Goal: Use online tool/utility: Utilize a website feature to perform a specific function

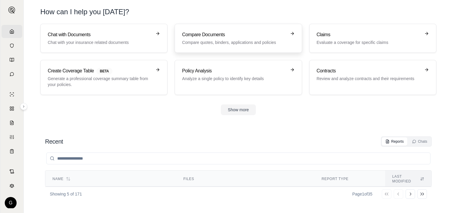
click at [205, 38] on h3 "Compare Documents" at bounding box center [234, 34] width 104 height 7
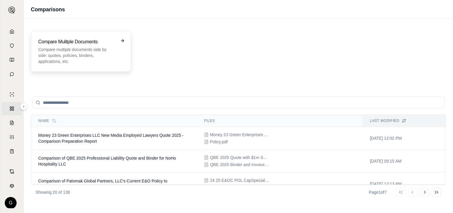
click at [80, 40] on h3 "Compare Mulitple Documents" at bounding box center [76, 41] width 77 height 7
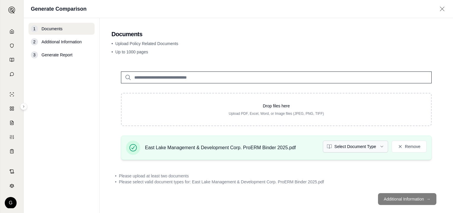
click at [379, 145] on html "Home Vault Prompts Chats Single Policy Comparisons Claims Custom Report Coverag…" at bounding box center [226, 106] width 453 height 213
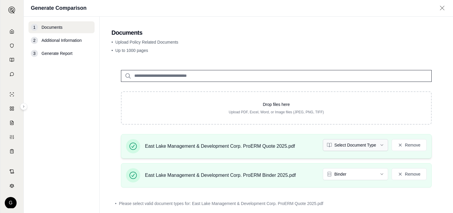
click at [379, 144] on html "Home Vault Prompts Chats Single Policy Comparisons Claims Custom Report Coverag…" at bounding box center [226, 106] width 453 height 213
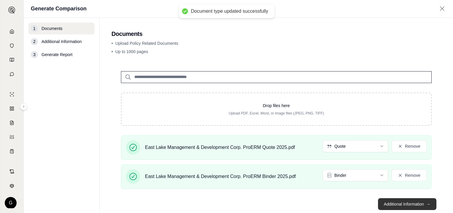
click at [397, 202] on button "Additional Information →" at bounding box center [407, 204] width 58 height 12
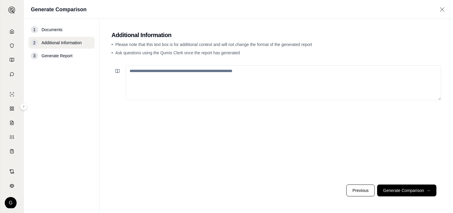
click at [132, 71] on textarea at bounding box center [284, 82] width 316 height 35
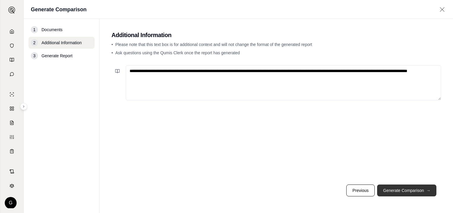
type textarea "**********"
click at [403, 190] on button "Generate Comparison →" at bounding box center [406, 191] width 59 height 12
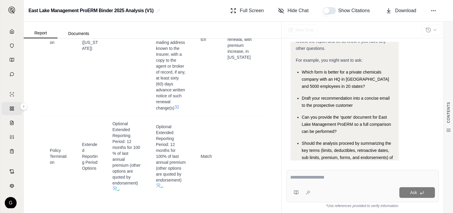
scroll to position [6167, 0]
click at [329, 182] on div at bounding box center [363, 178] width 145 height 9
click at [304, 178] on textarea at bounding box center [363, 177] width 145 height 7
type textarea "**********"
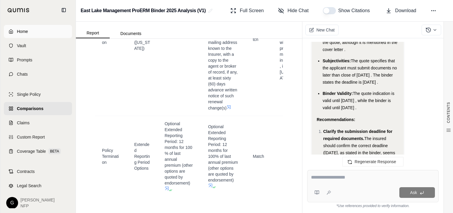
scroll to position [2259, 0]
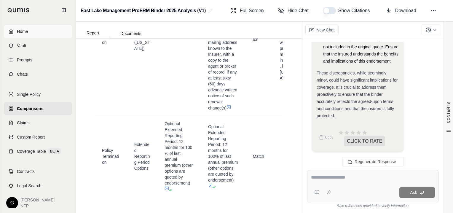
click at [13, 30] on icon at bounding box center [11, 31] width 5 height 5
